Goal: Find specific page/section: Find specific page/section

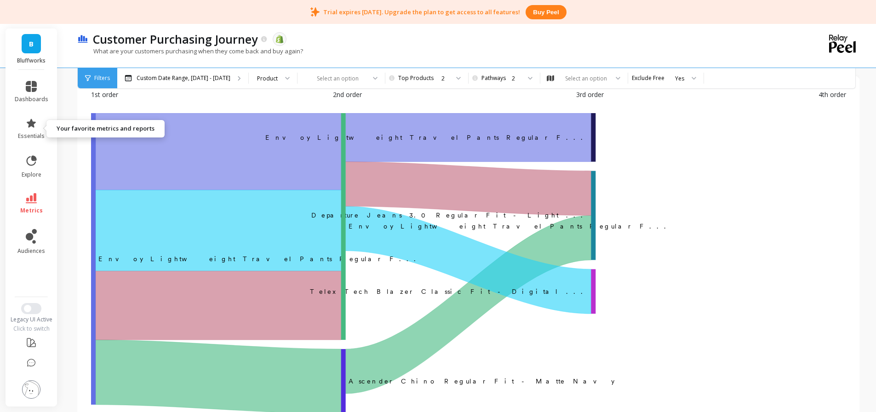
click at [40, 126] on link "essentials" at bounding box center [32, 129] width 34 height 22
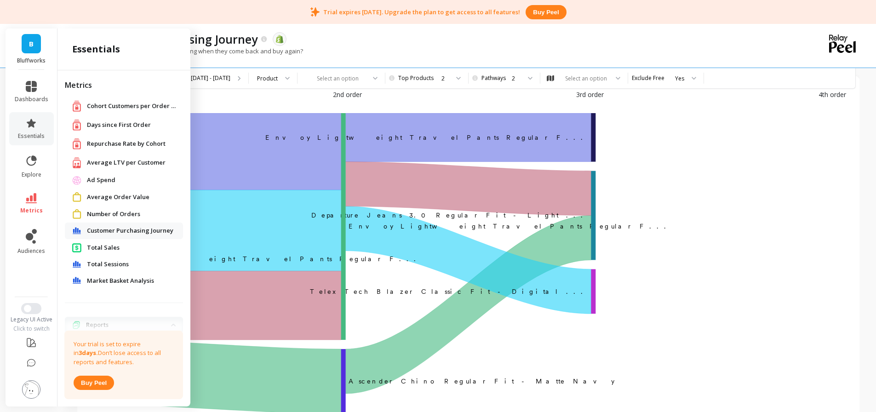
click at [120, 213] on span "Number of Orders" at bounding box center [113, 214] width 53 height 9
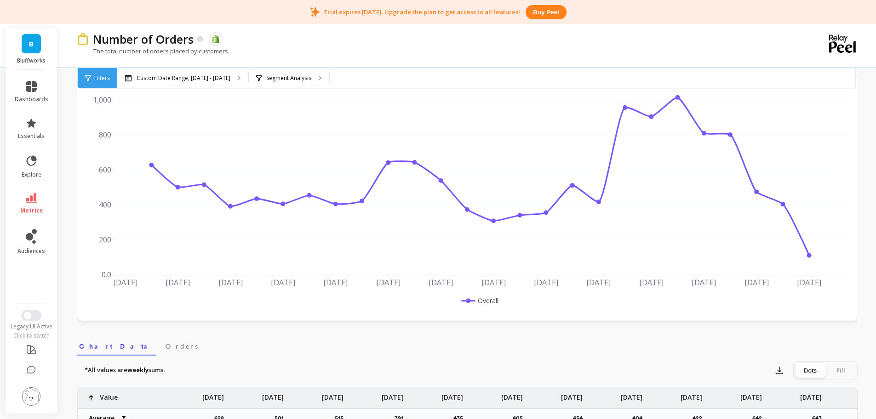
click at [100, 80] on span "Filters" at bounding box center [102, 77] width 16 height 7
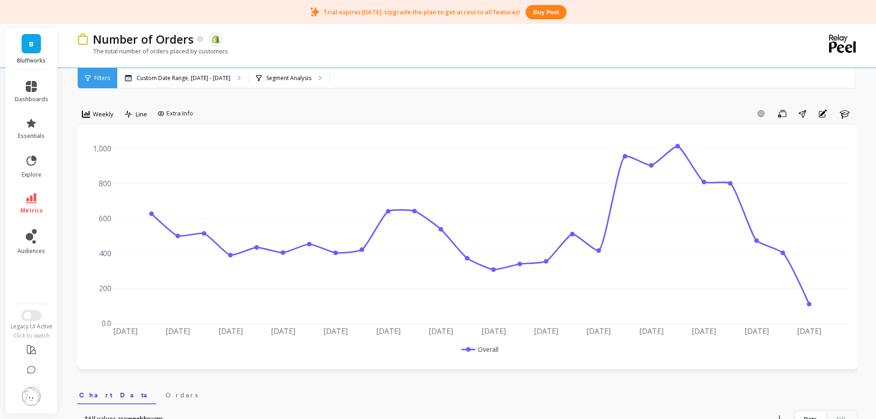
click at [104, 114] on span "Weekly" at bounding box center [103, 114] width 21 height 9
click at [120, 189] on div "Monthly" at bounding box center [111, 187] width 52 height 9
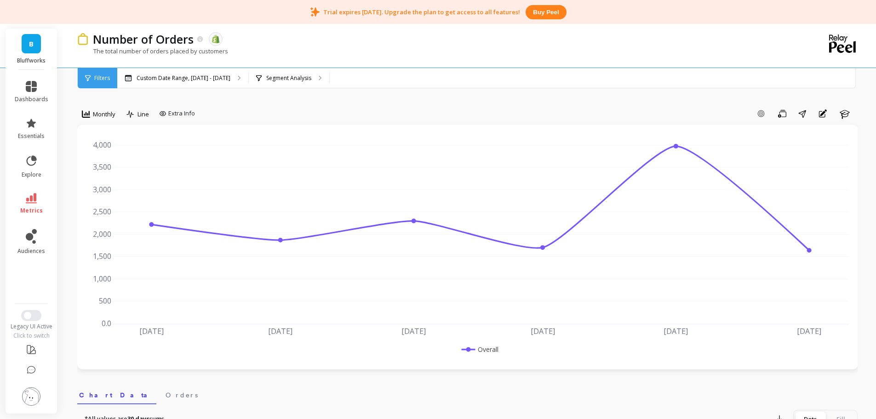
click at [372, 108] on div "Add Goal Save Share Annotations Learn" at bounding box center [528, 113] width 659 height 15
